Goal: Task Accomplishment & Management: Manage account settings

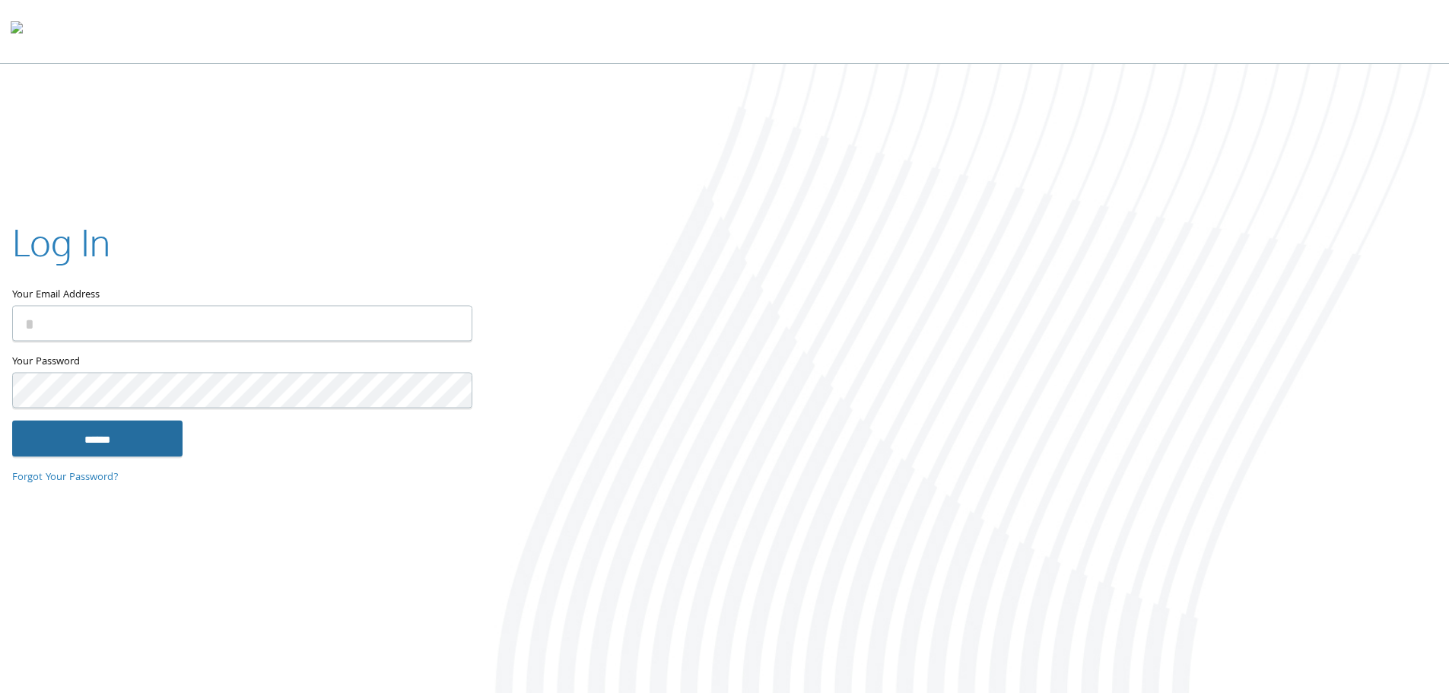
type input "**********"
click at [81, 448] on input "******" at bounding box center [97, 438] width 170 height 37
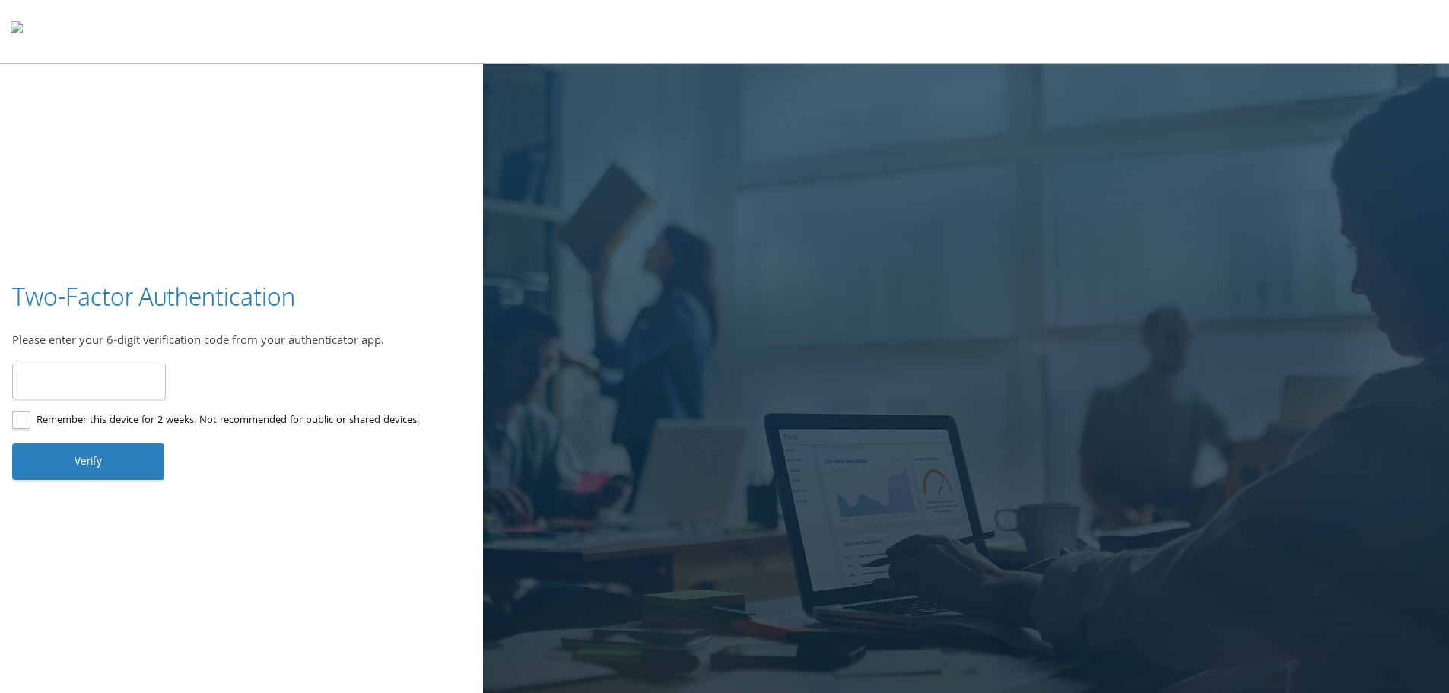
type input "******"
